Goal: Navigation & Orientation: Find specific page/section

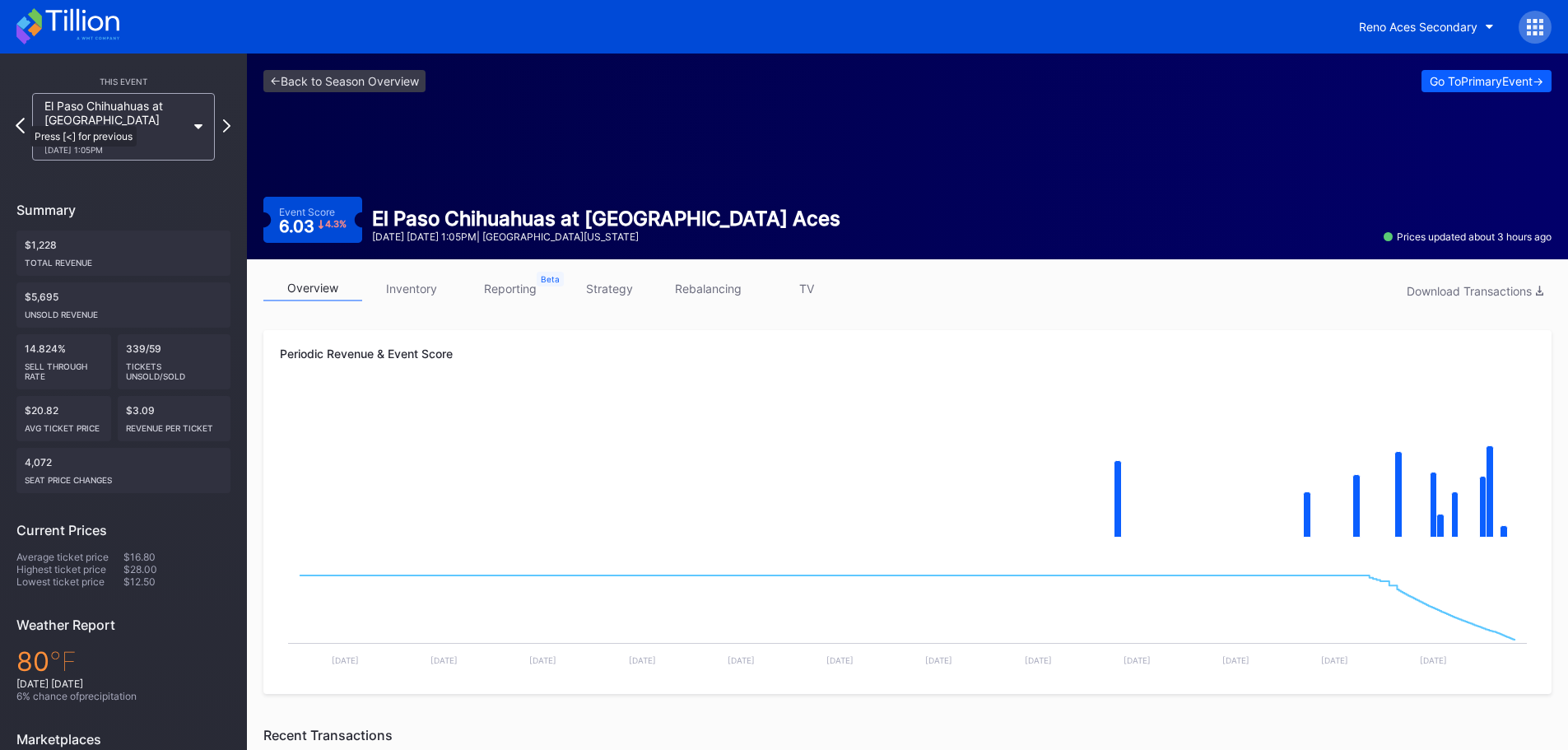
click at [22, 117] on icon at bounding box center [20, 125] width 9 height 15
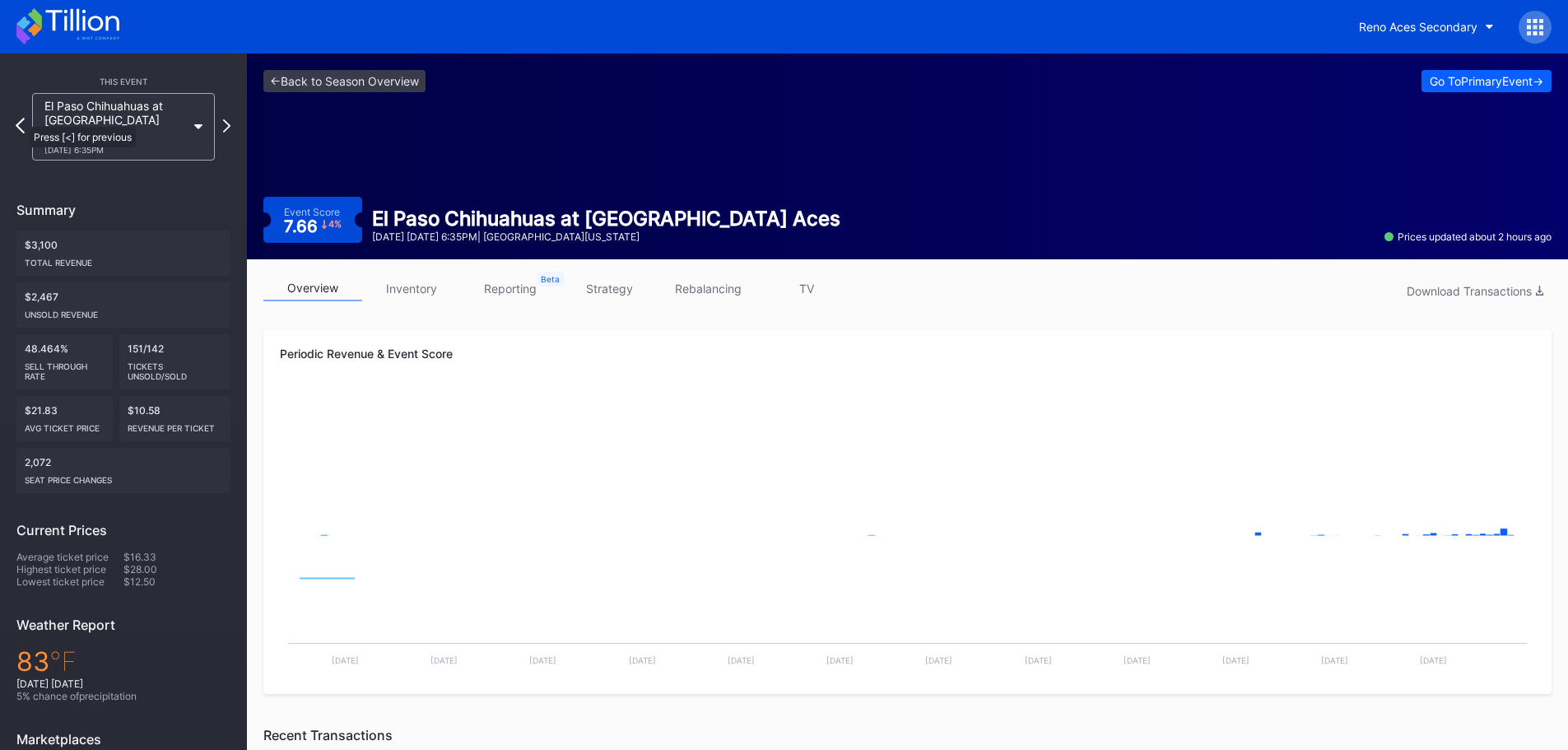
click at [21, 118] on icon at bounding box center [20, 125] width 9 height 15
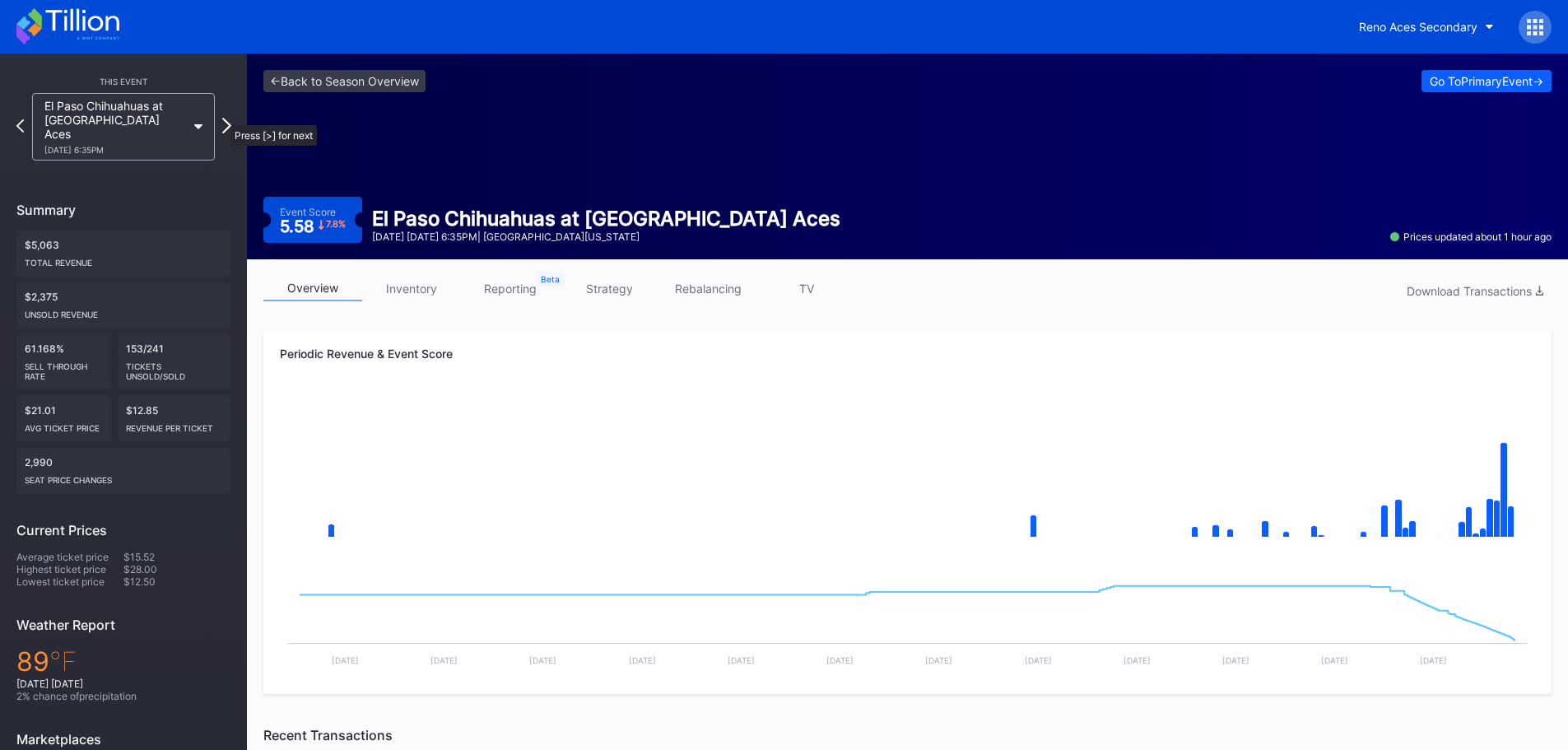
click at [222, 117] on icon at bounding box center [226, 125] width 9 height 15
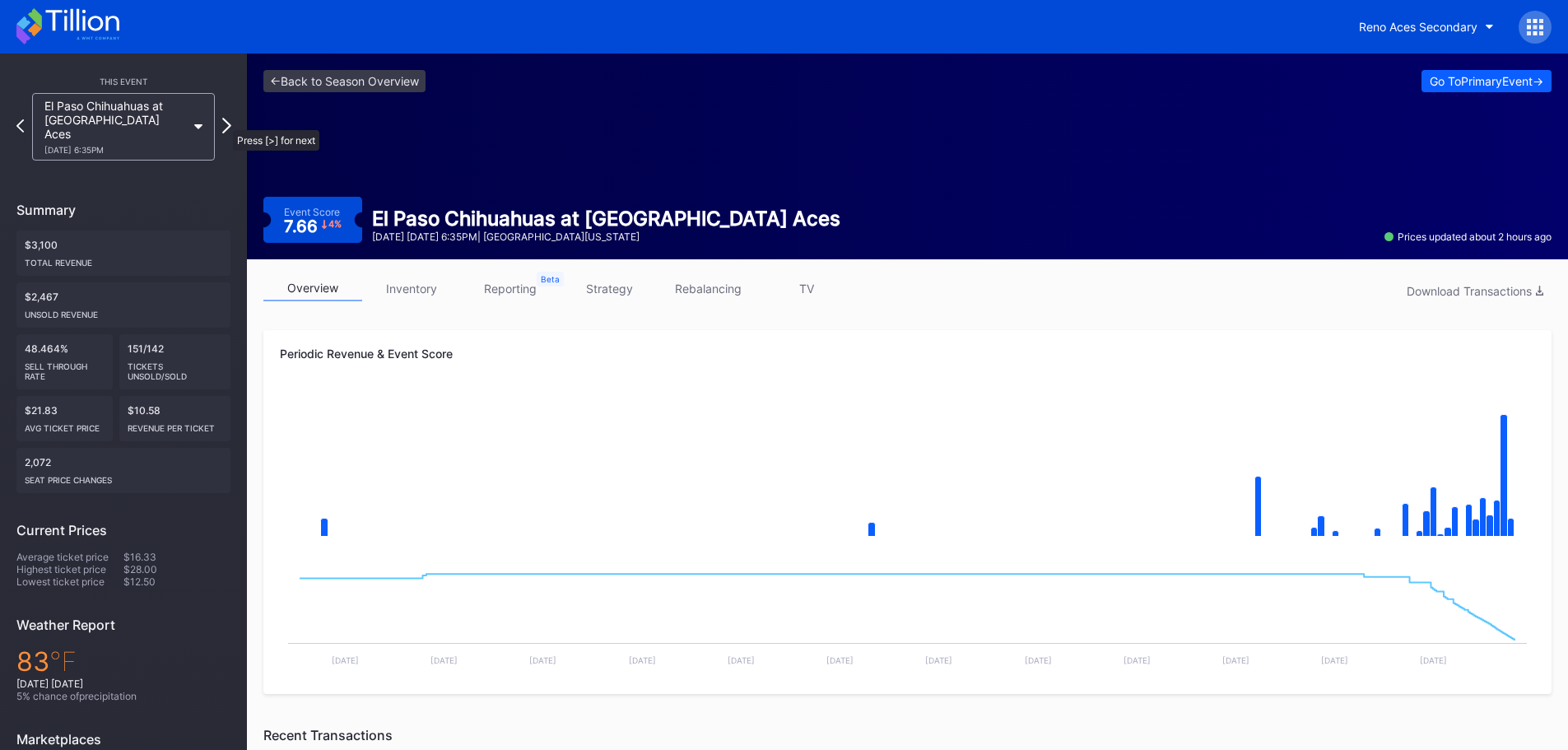
click at [225, 122] on icon at bounding box center [226, 125] width 9 height 15
